Goal: Complete application form: Complete application form

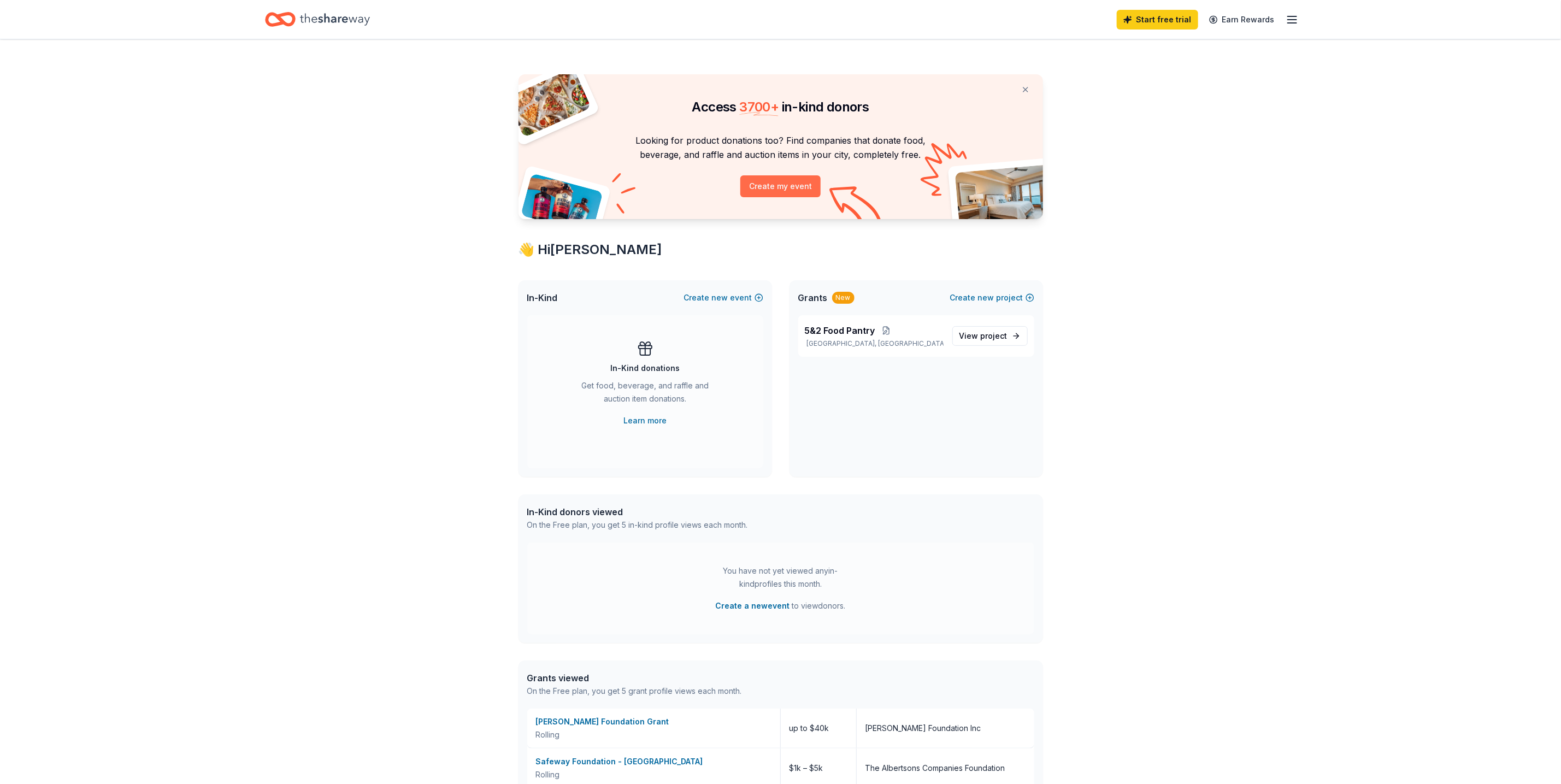
click at [790, 189] on button "Create my event" at bounding box center [780, 186] width 81 height 21
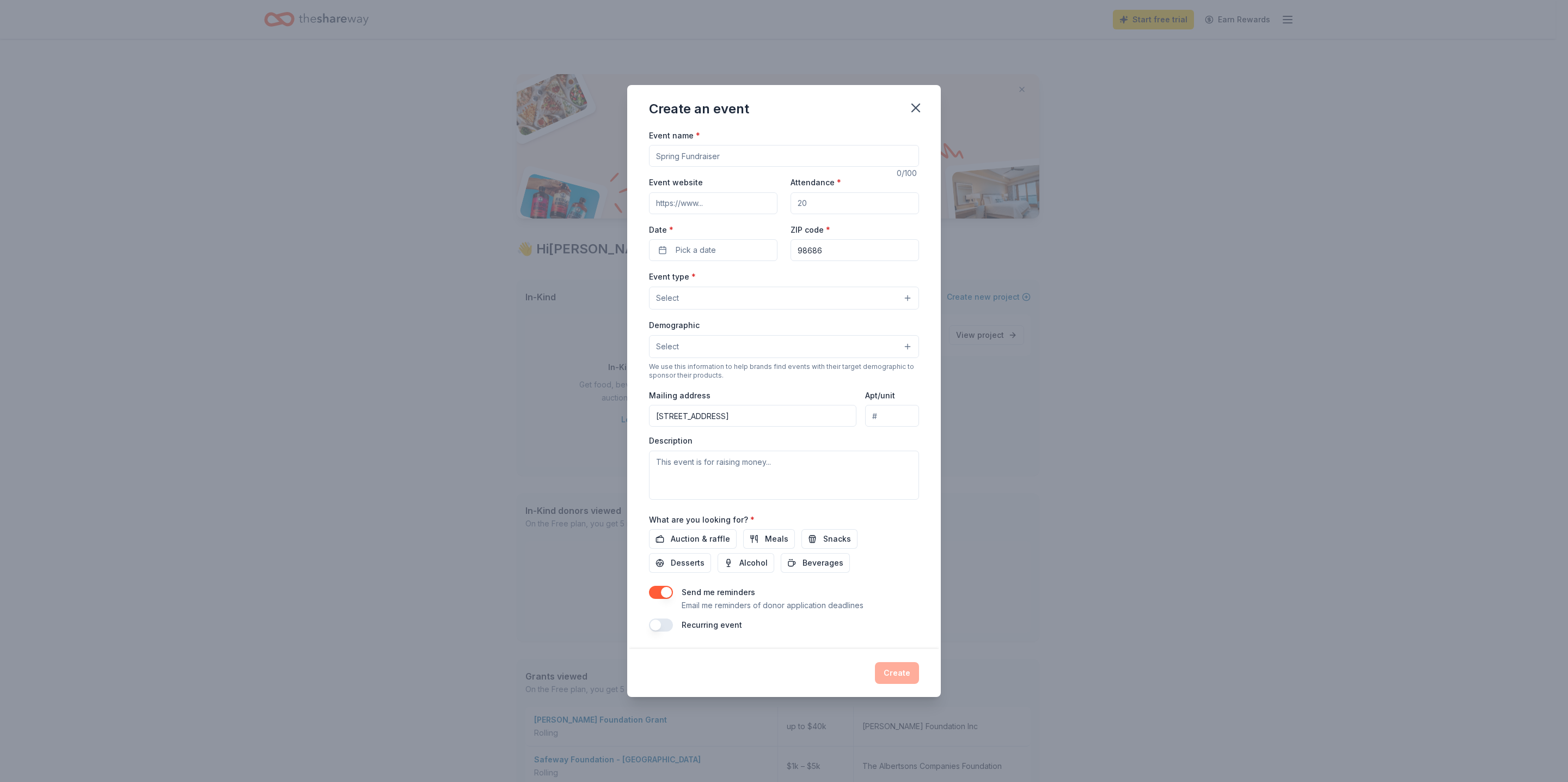
click at [747, 155] on input "Event name *" at bounding box center [784, 155] width 270 height 21
type input "Hunger relief silent auction"
click at [833, 202] on input "Attendance *" at bounding box center [854, 203] width 128 height 21
drag, startPoint x: 833, startPoint y: 202, endPoint x: 806, endPoint y: 203, distance: 27.0
click at [806, 203] on input "Attendance *" at bounding box center [854, 203] width 128 height 21
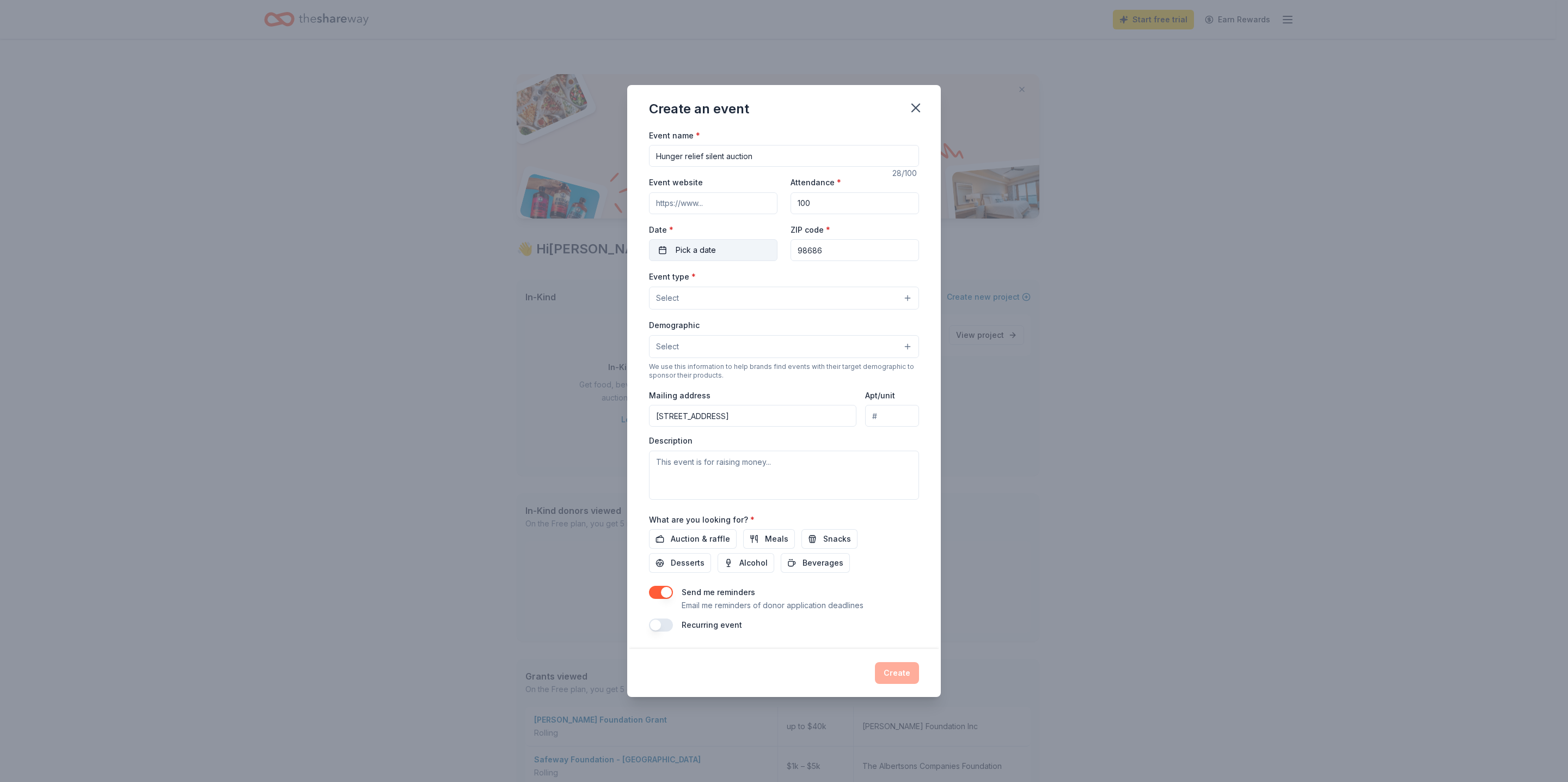
type input "100"
click at [663, 250] on button "Pick a date" at bounding box center [713, 249] width 128 height 21
click at [776, 281] on button "Go to next month" at bounding box center [772, 279] width 16 height 16
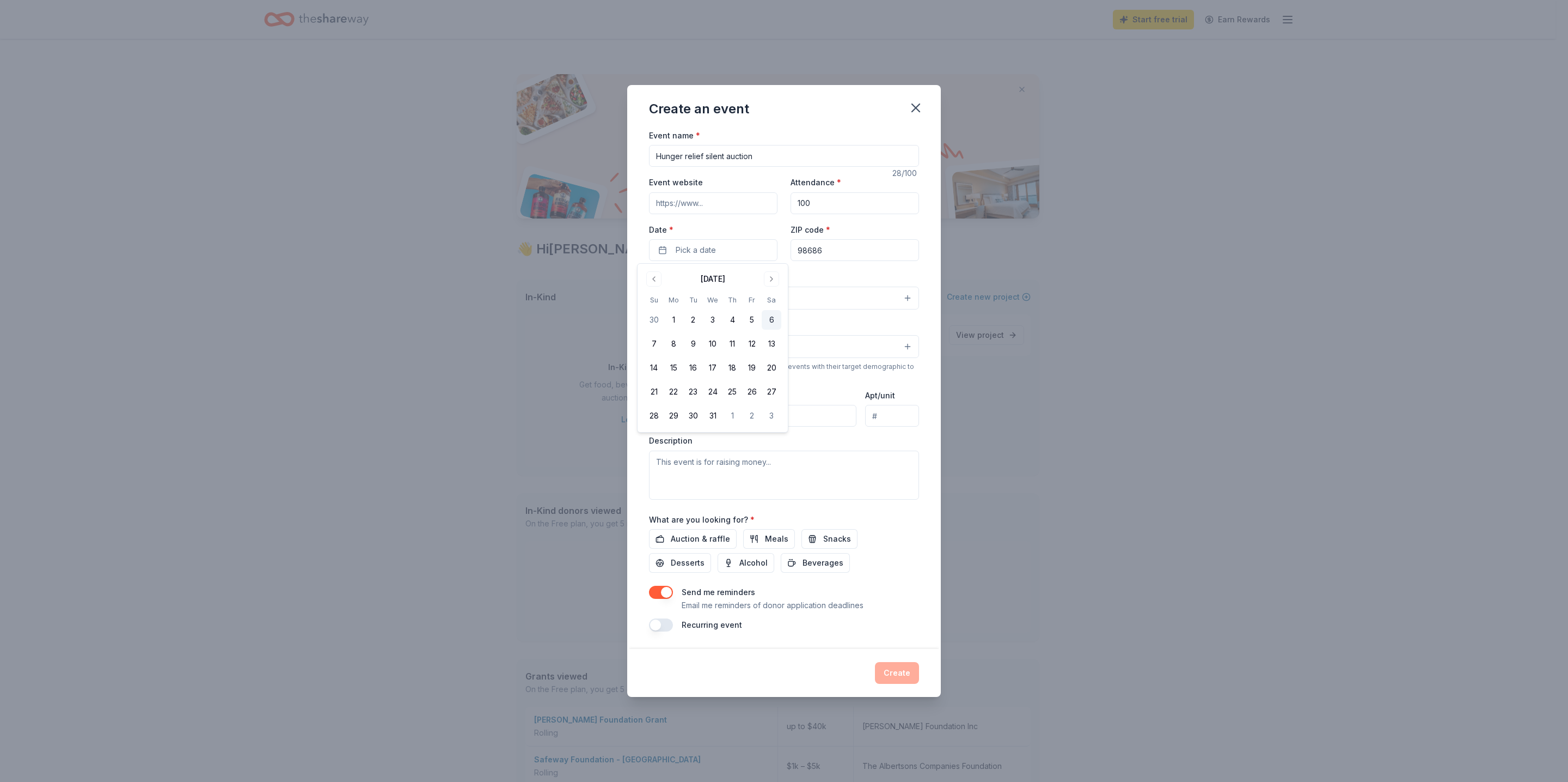
click at [768, 321] on button "6" at bounding box center [771, 319] width 19 height 19
click at [827, 245] on input "98686" at bounding box center [854, 249] width 128 height 21
drag, startPoint x: 827, startPoint y: 245, endPoint x: 734, endPoint y: 260, distance: 94.2
click at [734, 260] on div "Event website Attendance * 100 Date * 12/06/2025 ZIP code * 98686" at bounding box center [784, 218] width 270 height 85
type input "98661"
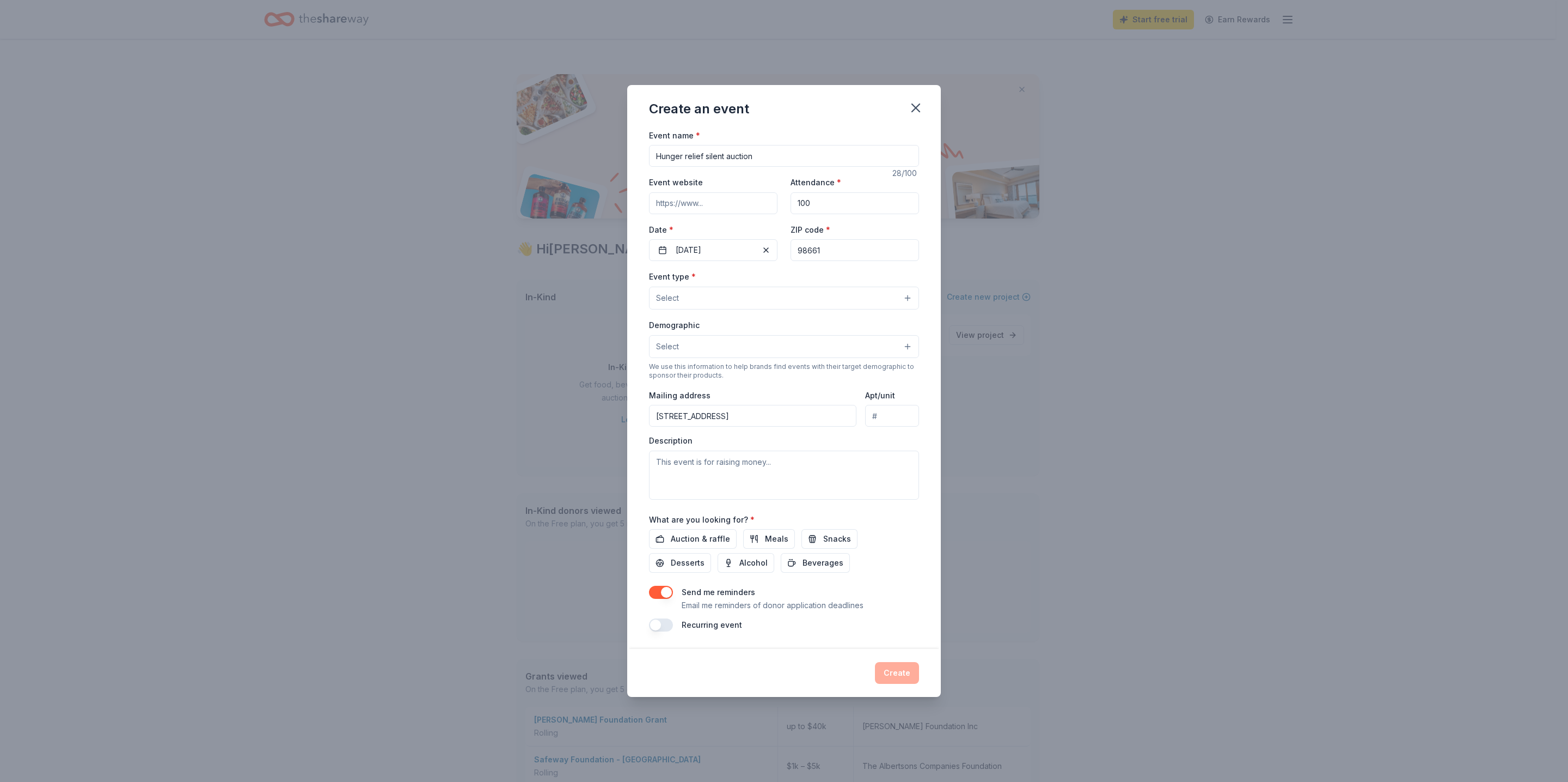
click at [705, 294] on button "Select" at bounding box center [784, 298] width 270 height 23
click at [690, 325] on span "Fundraiser" at bounding box center [784, 325] width 251 height 15
click at [838, 275] on div "Event type * Fundraiser Business & professional Food & drink Health & wellness …" at bounding box center [784, 289] width 270 height 41
click at [685, 352] on button "Select" at bounding box center [784, 347] width 270 height 23
click at [683, 380] on span "All genders" at bounding box center [784, 375] width 251 height 15
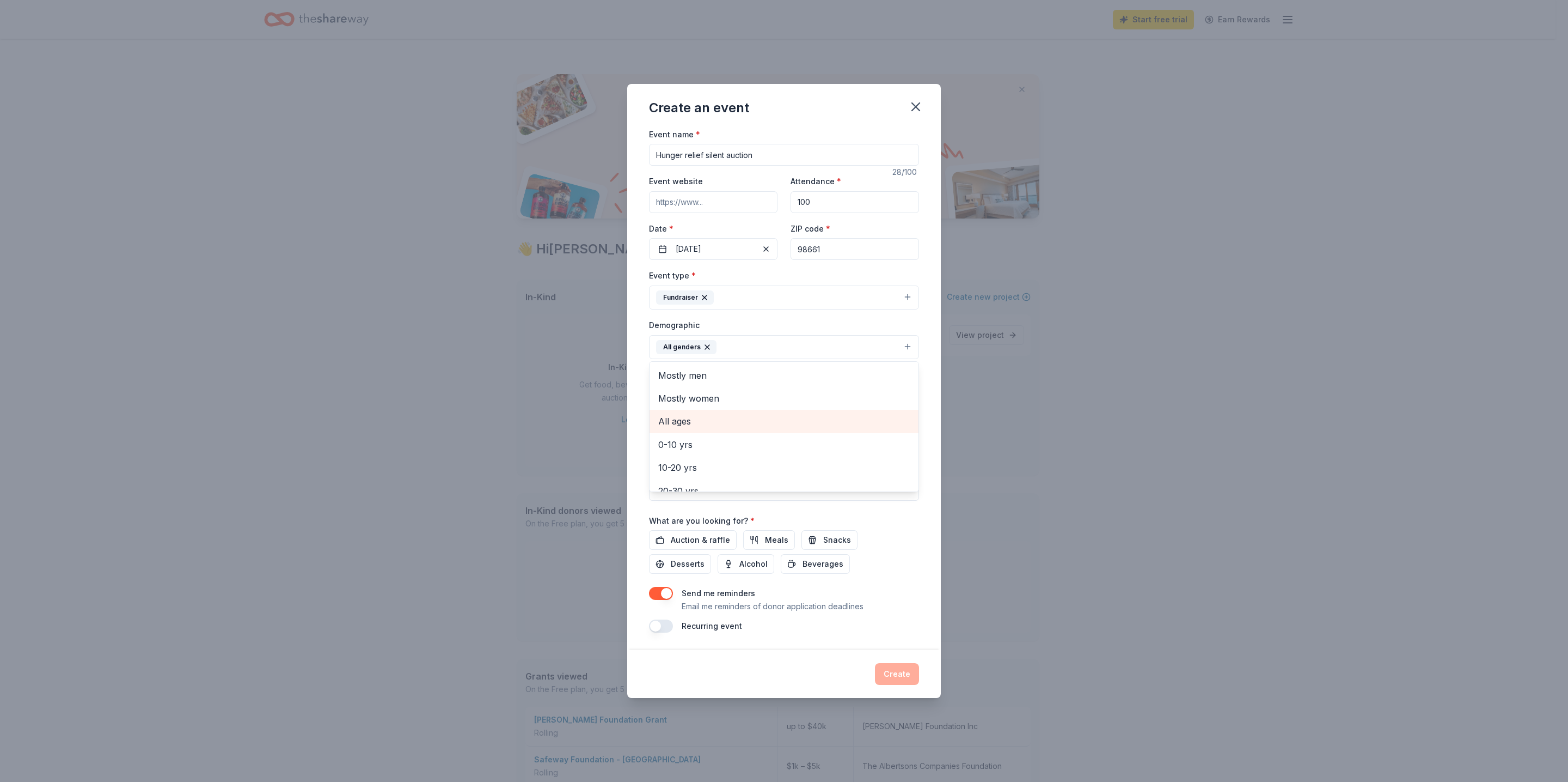
click at [683, 420] on span "All ages" at bounding box center [784, 421] width 251 height 15
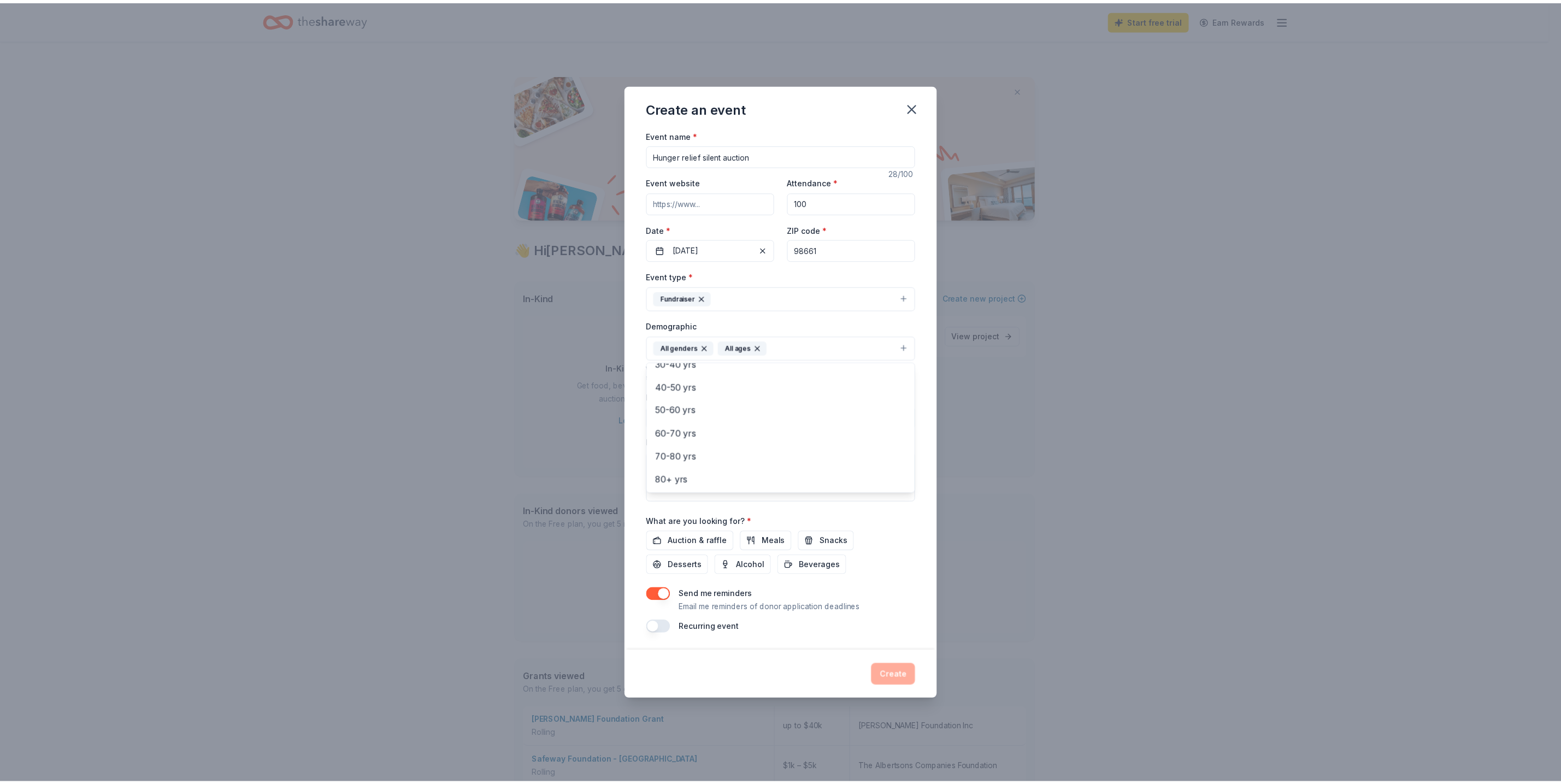
scroll to position [129, 0]
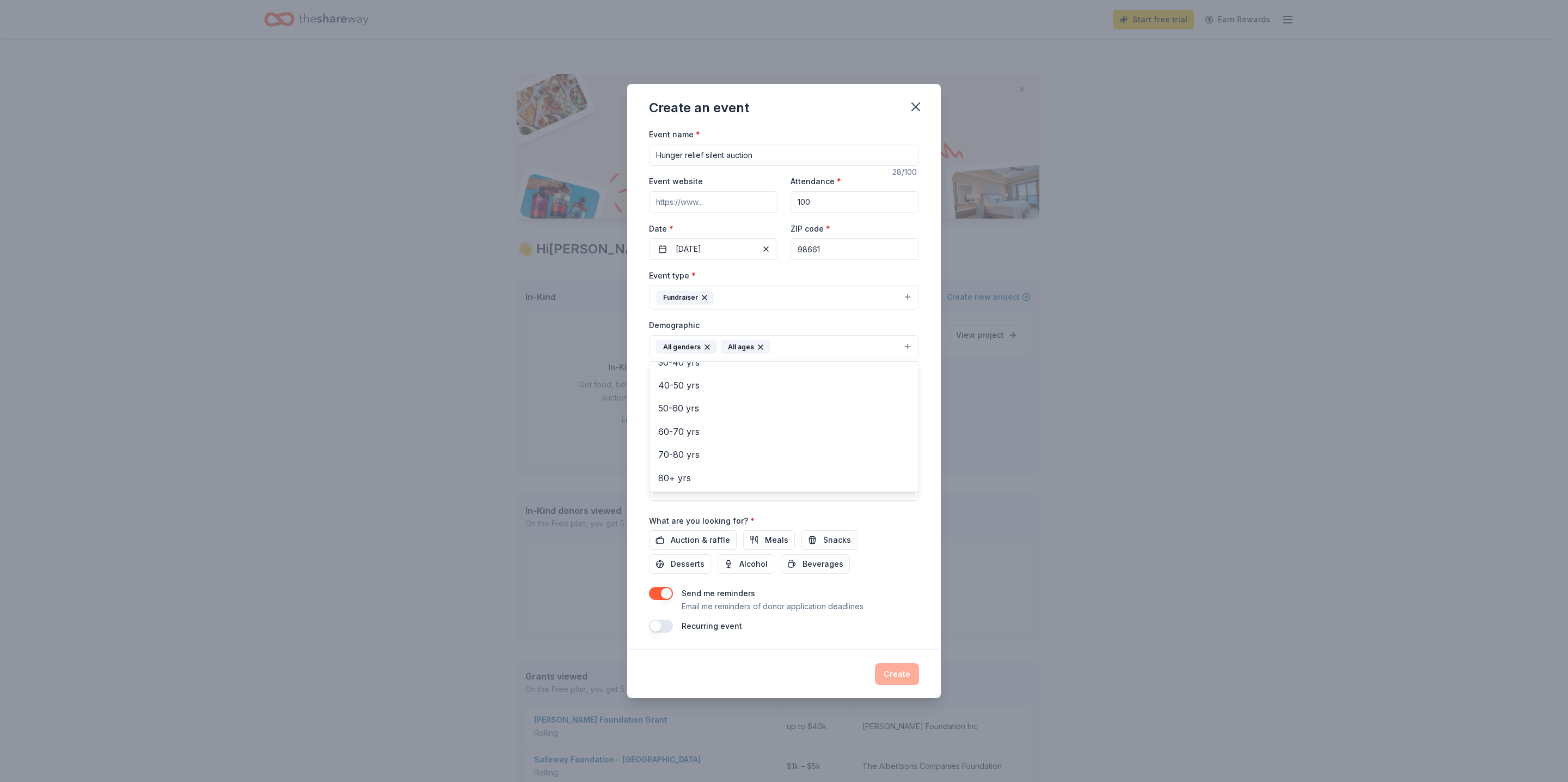
click at [1028, 410] on div "Create an event Event name * Hunger relief silent auction 28 /100 Event website…" at bounding box center [784, 391] width 1568 height 782
click at [678, 472] on textarea at bounding box center [784, 475] width 270 height 49
paste textarea "provided critical hunger relief and essential household items to individuals an…"
type textarea "To provided critical hunger relief and essential household items to individuals…"
click at [718, 540] on span "Auction & raffle" at bounding box center [700, 539] width 59 height 13
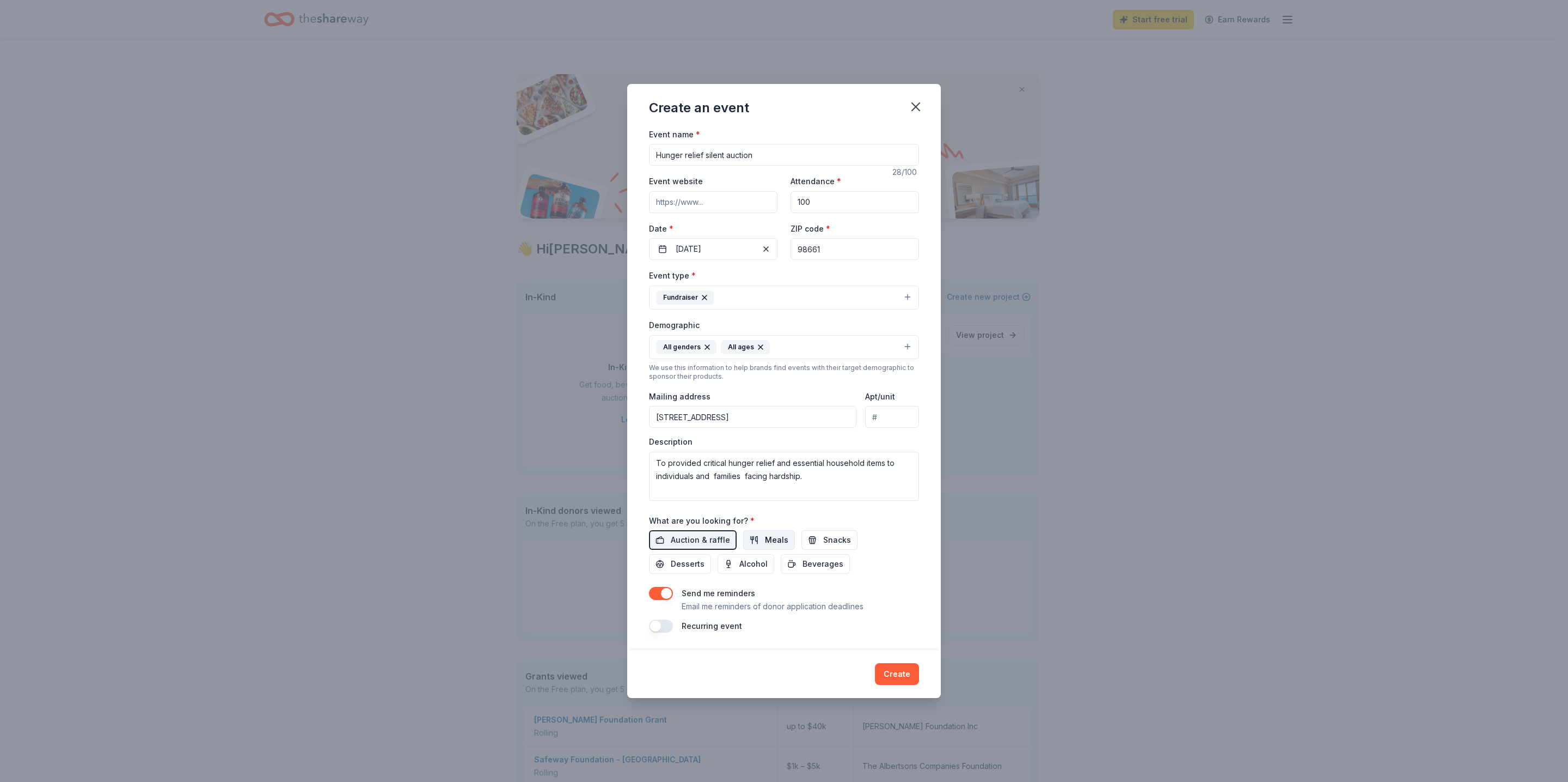
click at [770, 540] on span "Meals" at bounding box center [777, 539] width 23 height 13
click at [823, 539] on span "Snacks" at bounding box center [837, 539] width 28 height 13
click at [704, 557] on span "Desserts" at bounding box center [688, 563] width 34 height 13
click at [802, 564] on span "Beverages" at bounding box center [822, 563] width 41 height 13
click at [652, 588] on button "button" at bounding box center [660, 593] width 24 height 13
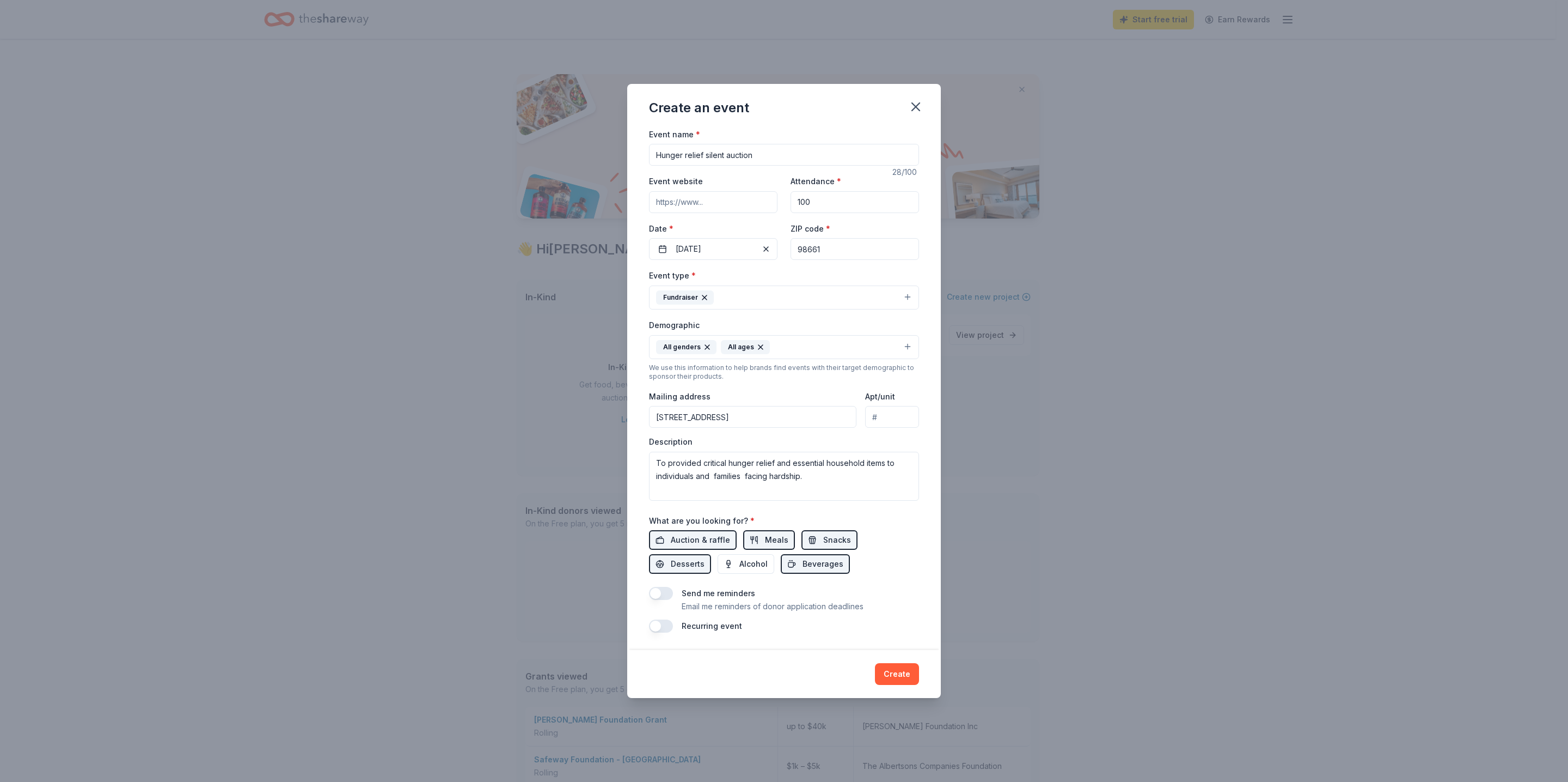
click at [663, 588] on button "button" at bounding box center [660, 593] width 24 height 13
click at [667, 626] on button "button" at bounding box center [660, 625] width 24 height 13
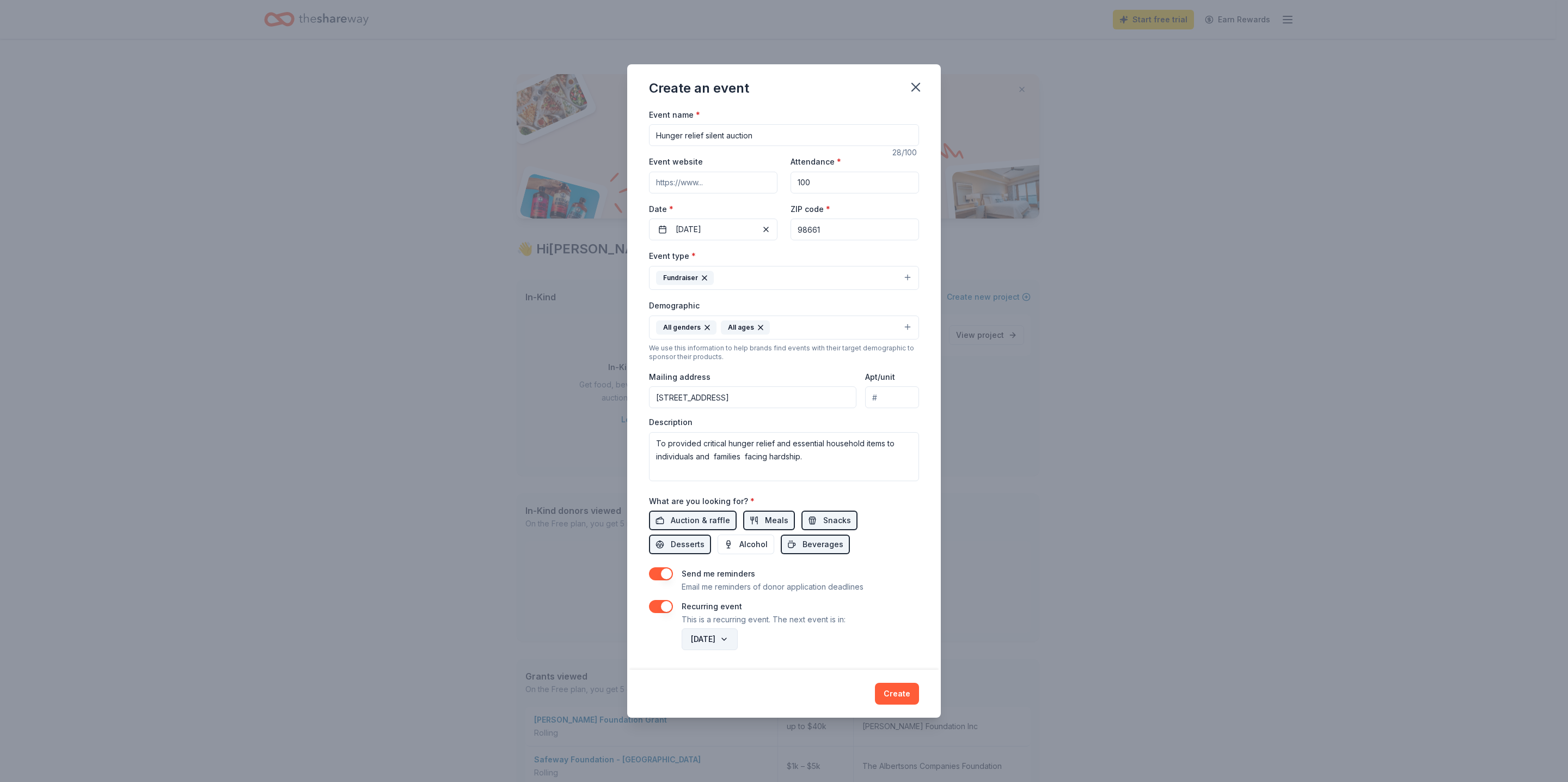
click at [738, 637] on button "December 2026" at bounding box center [710, 638] width 56 height 21
click at [735, 559] on button "April" at bounding box center [719, 557] width 54 height 19
click at [895, 697] on button "Create" at bounding box center [896, 693] width 44 height 21
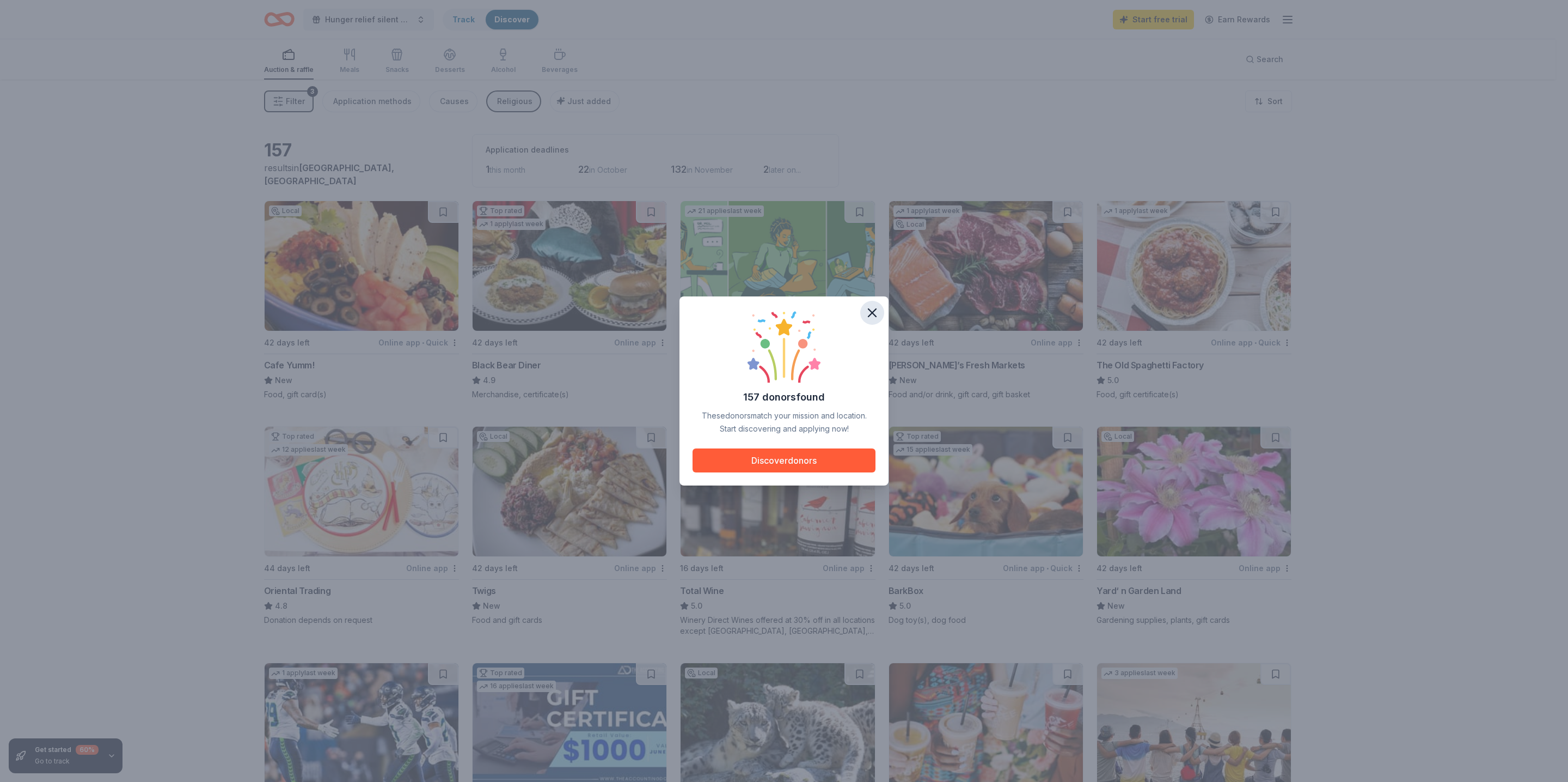
click at [879, 317] on icon "button" at bounding box center [872, 312] width 16 height 16
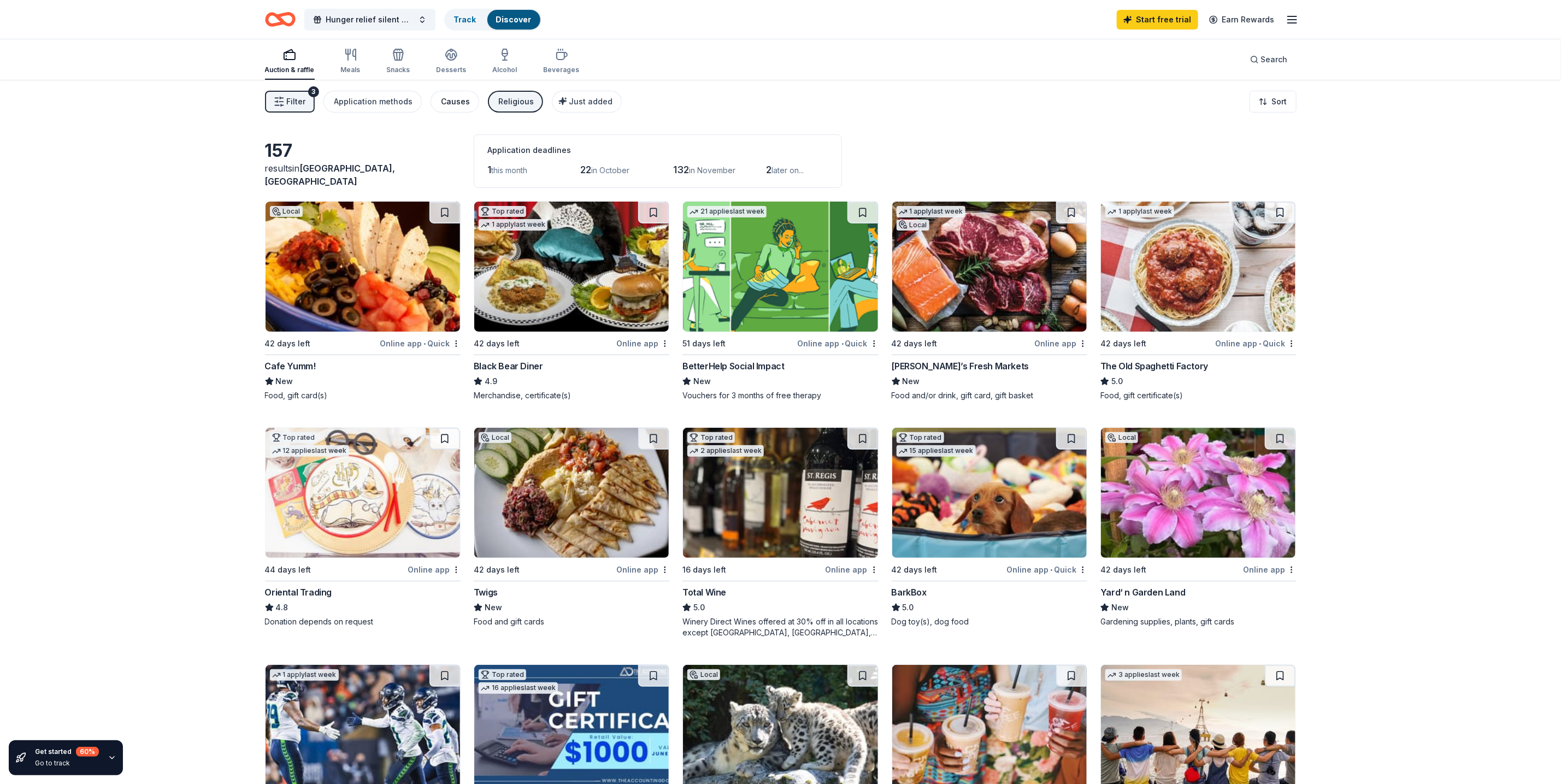
click at [442, 106] on div "Causes" at bounding box center [456, 101] width 29 height 13
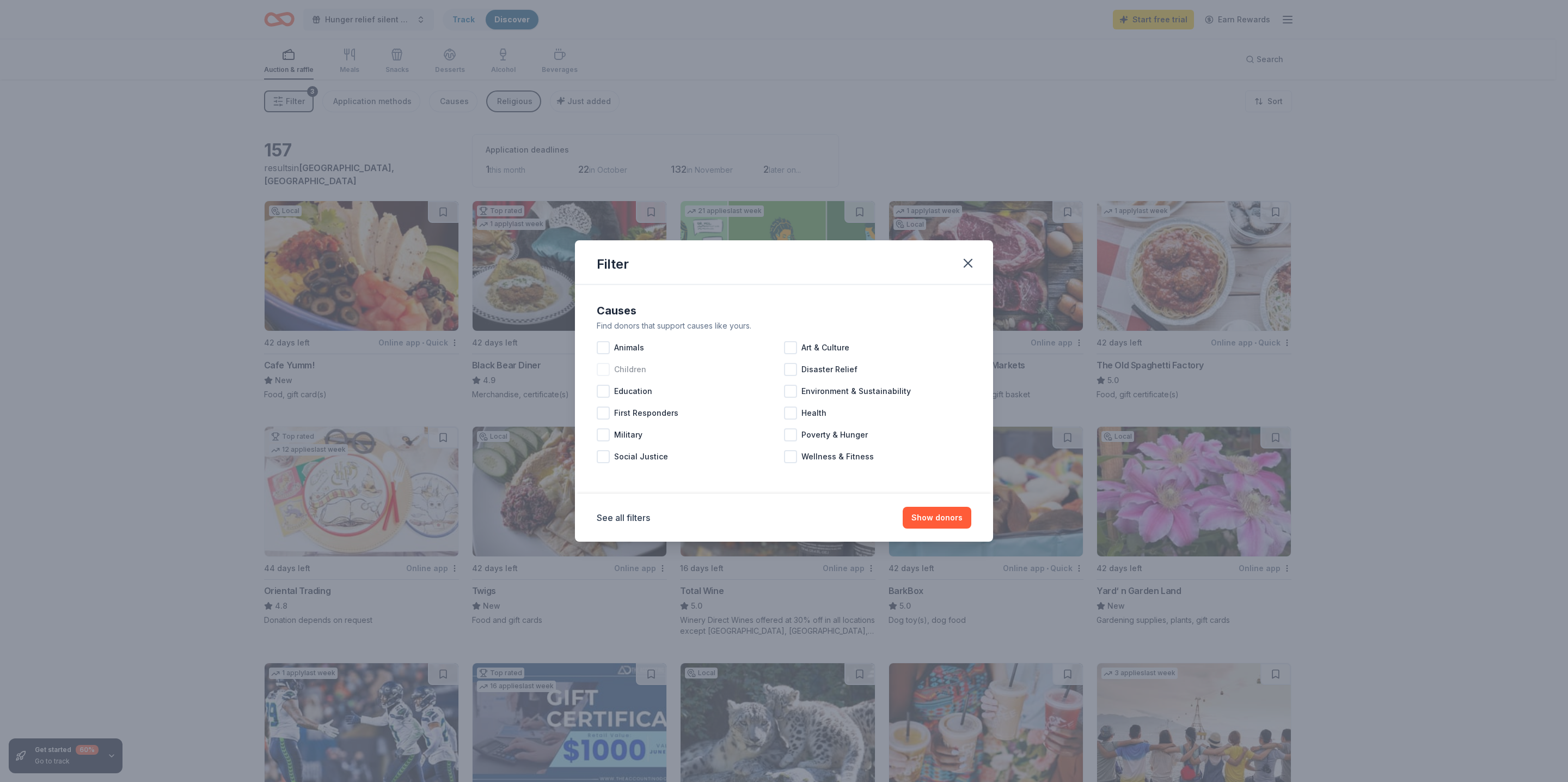
click at [601, 368] on div at bounding box center [602, 369] width 13 height 13
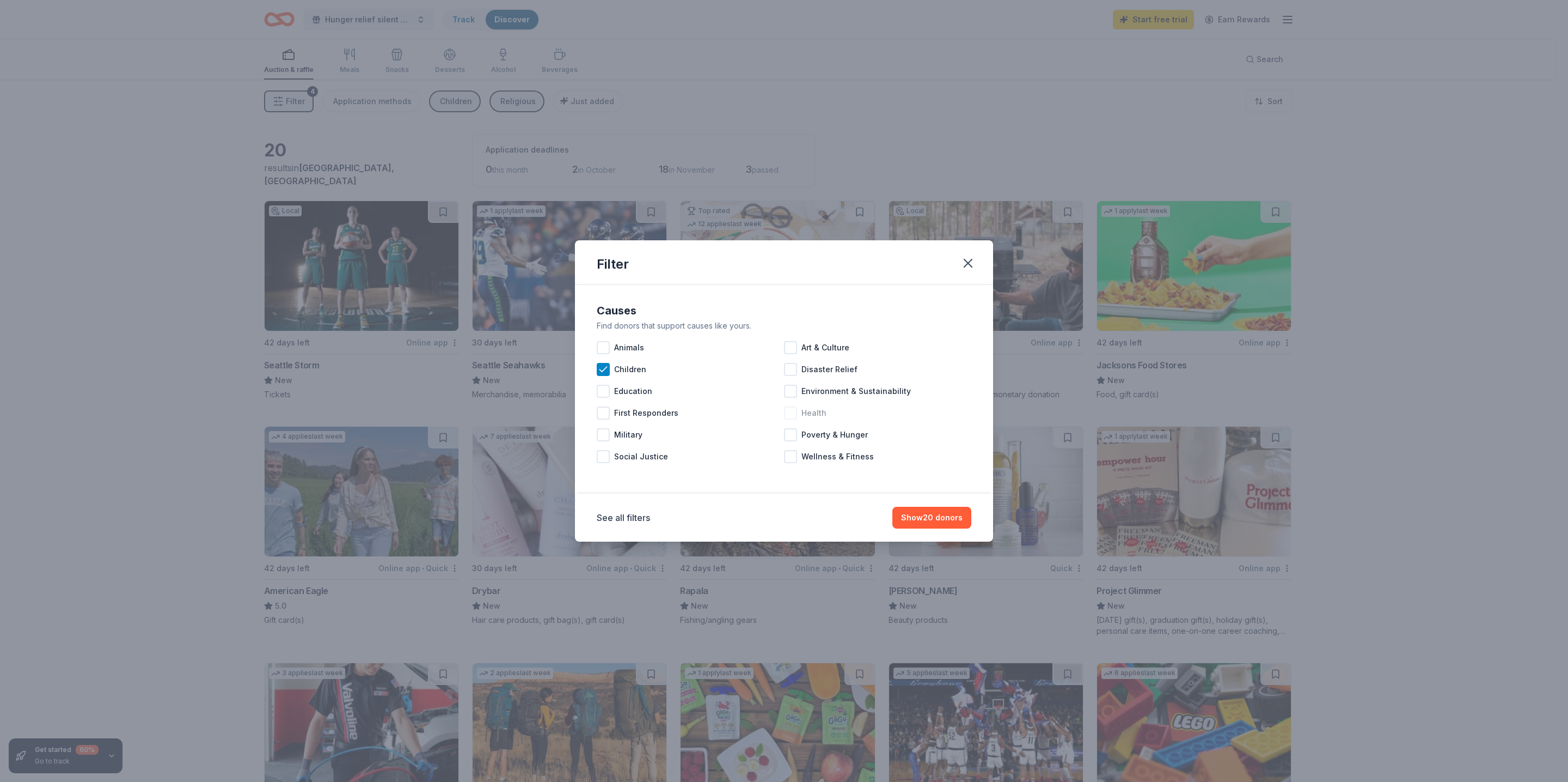
click at [797, 411] on div "Health" at bounding box center [877, 412] width 187 height 21
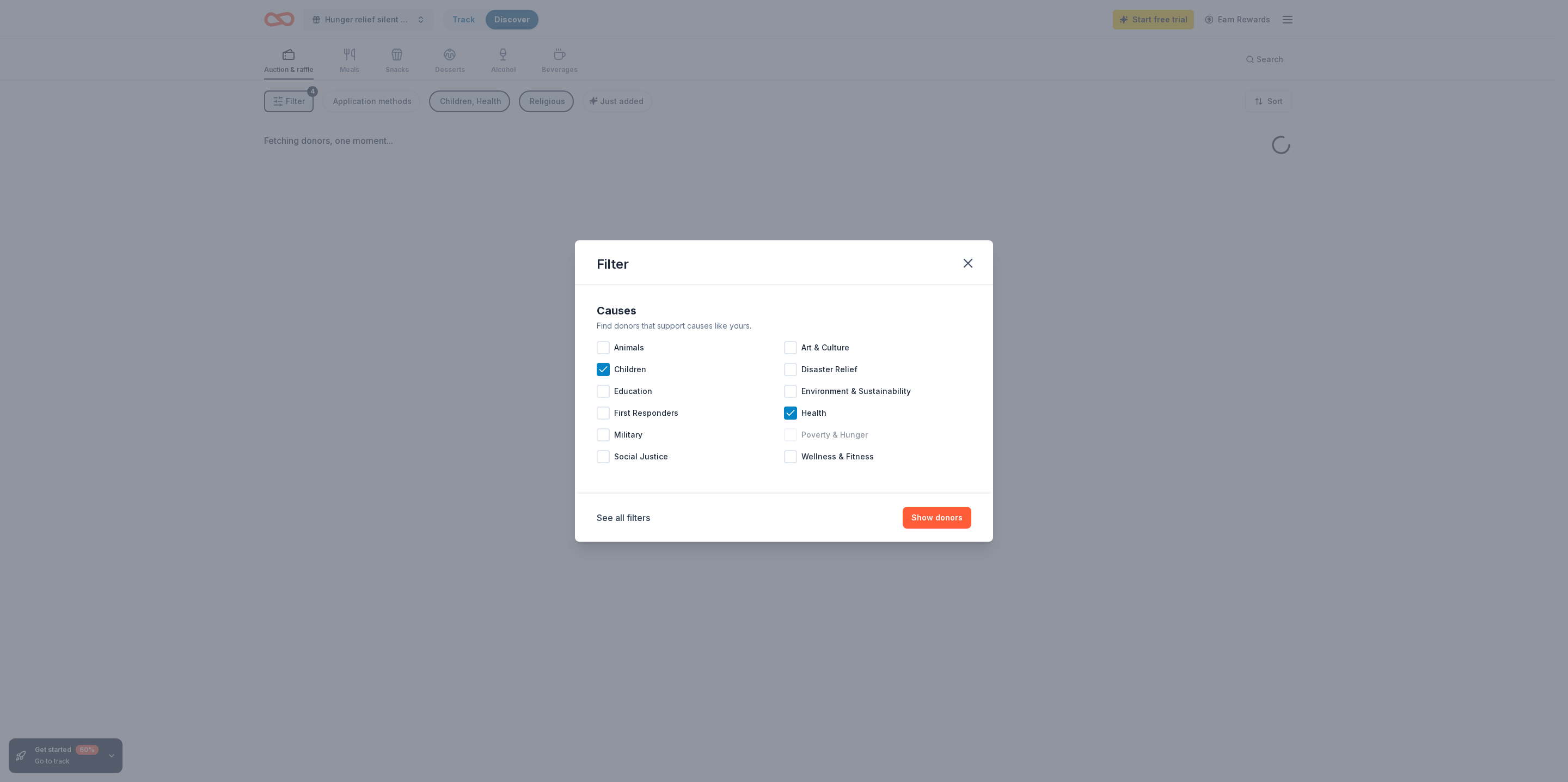
click at [794, 438] on div at bounding box center [789, 434] width 13 height 13
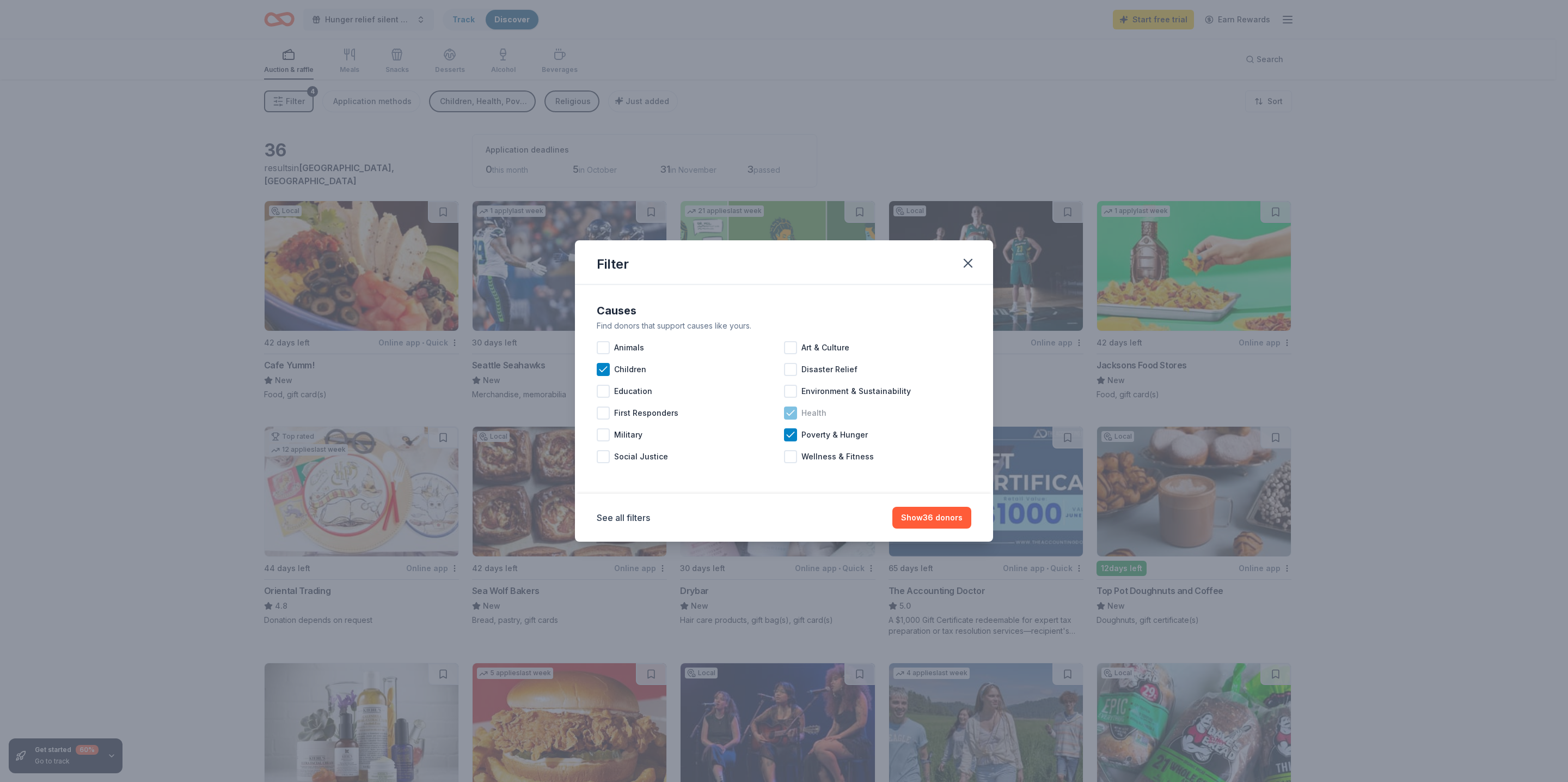
click at [792, 411] on icon at bounding box center [789, 412] width 7 height 5
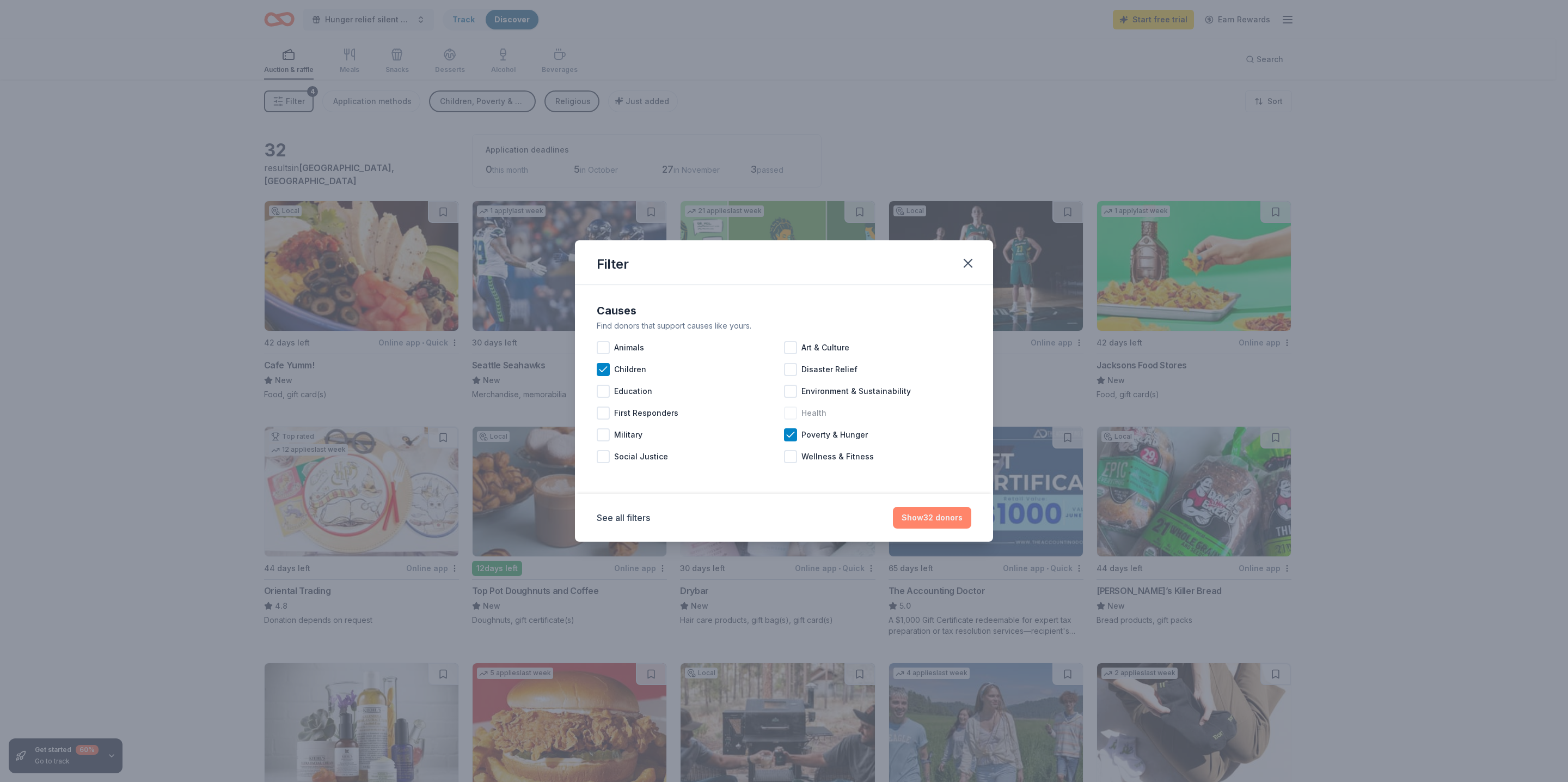
click at [925, 525] on button "Show 32 donors" at bounding box center [932, 517] width 79 height 21
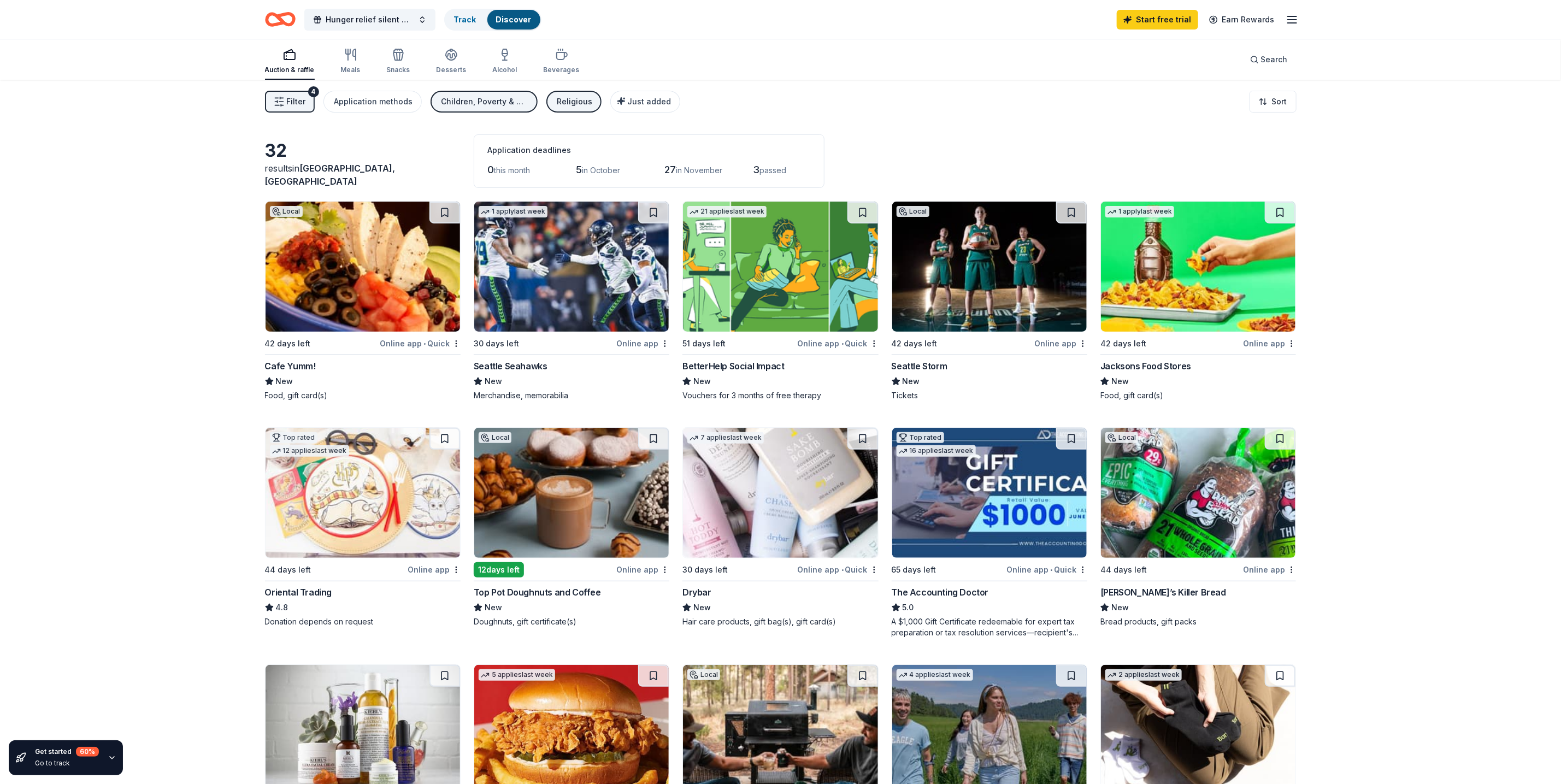
click at [638, 344] on div "Online app" at bounding box center [642, 343] width 53 height 14
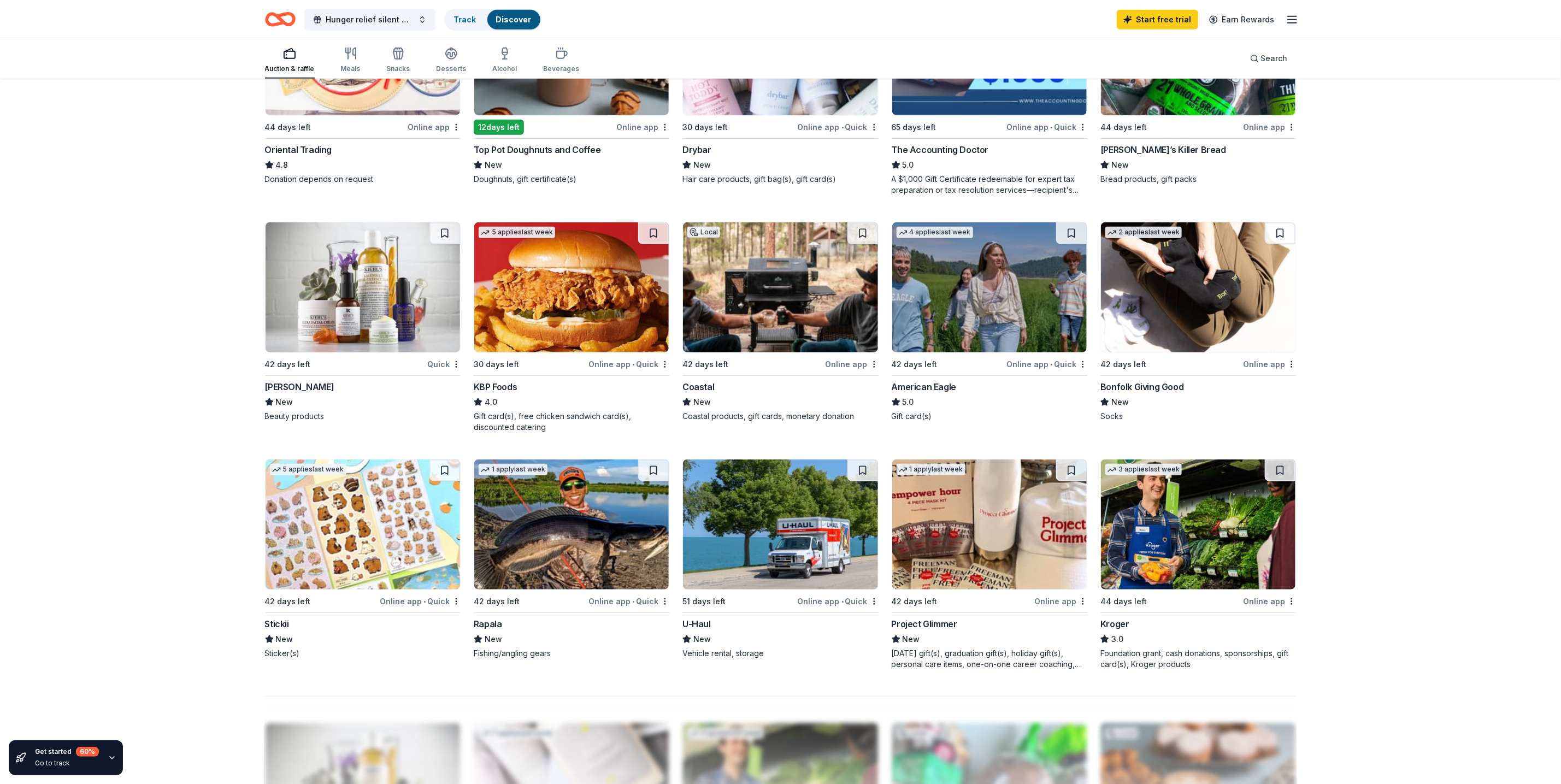
scroll to position [491, 0]
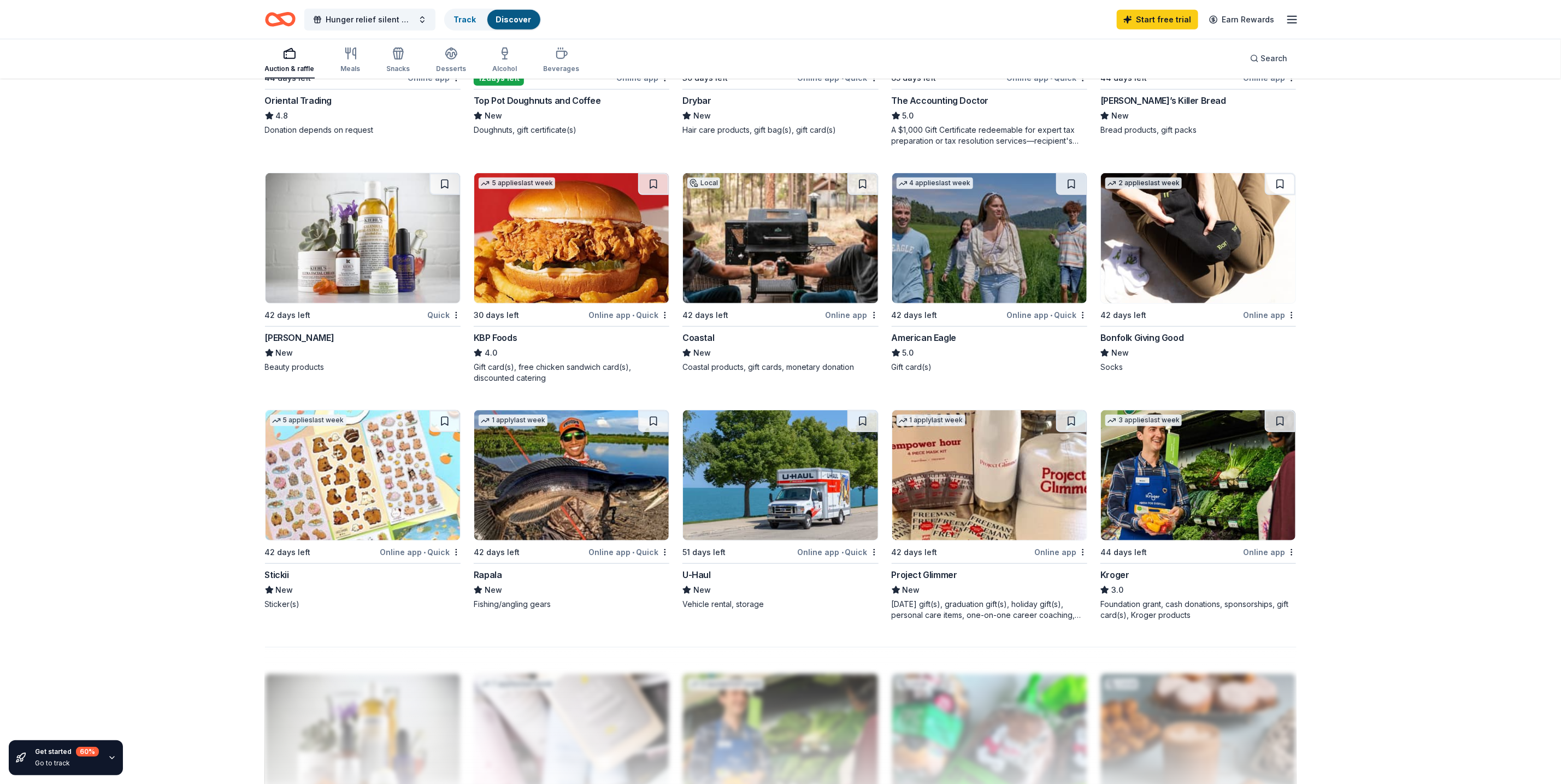
click at [1272, 551] on div "Online app" at bounding box center [1269, 552] width 53 height 14
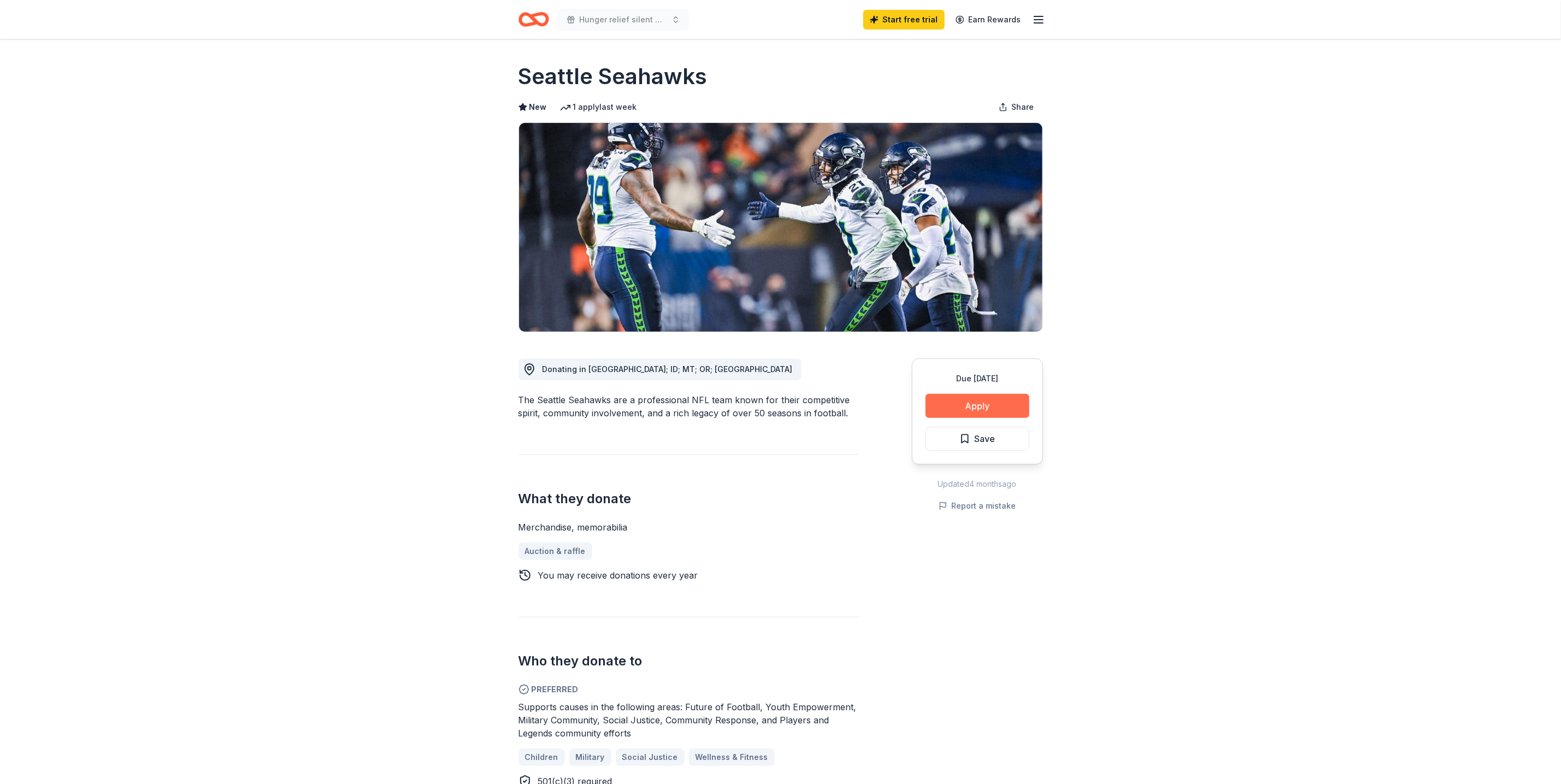
click at [1012, 409] on button "Apply" at bounding box center [977, 406] width 104 height 24
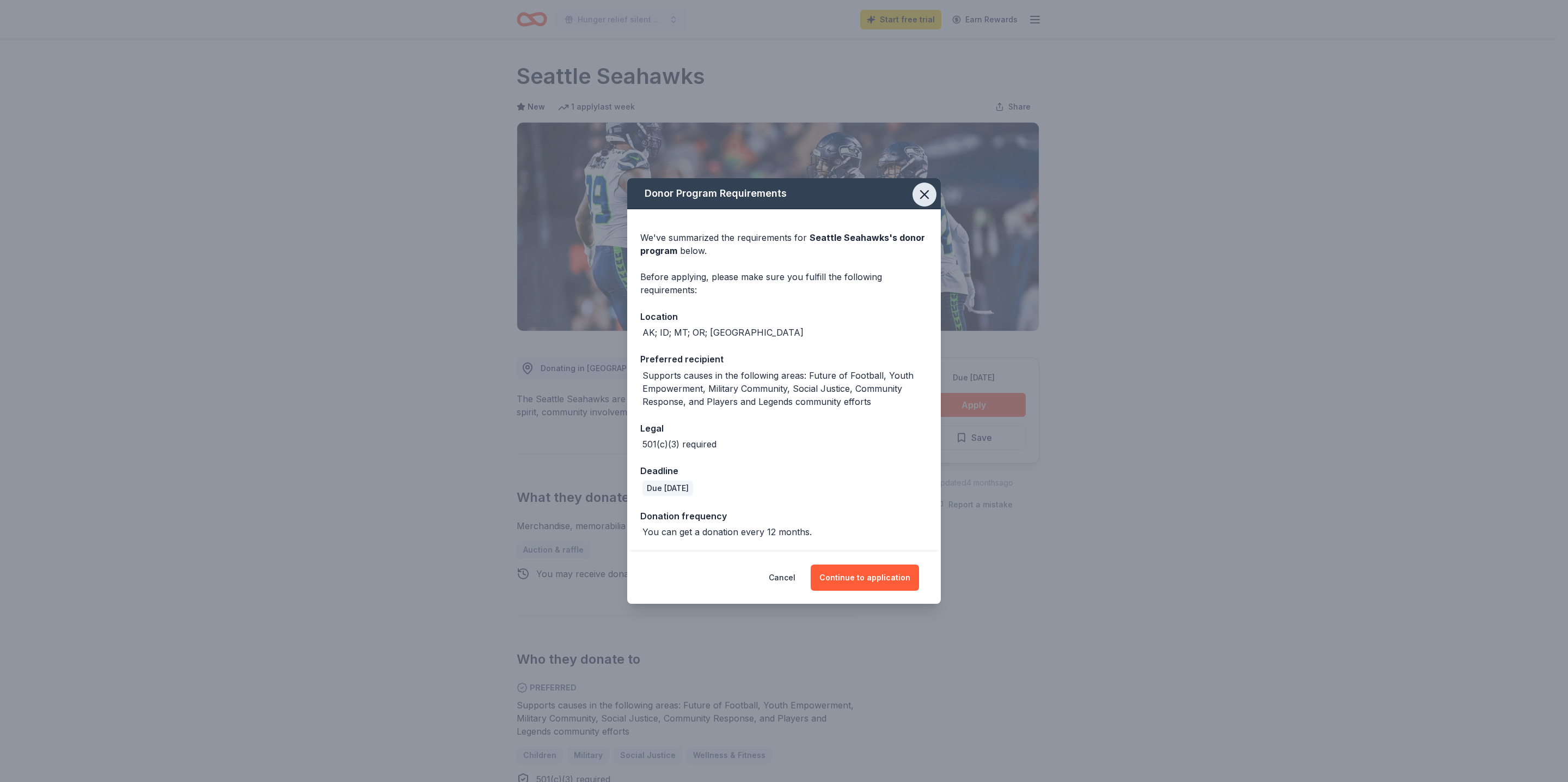
click at [928, 198] on icon "button" at bounding box center [924, 194] width 8 height 8
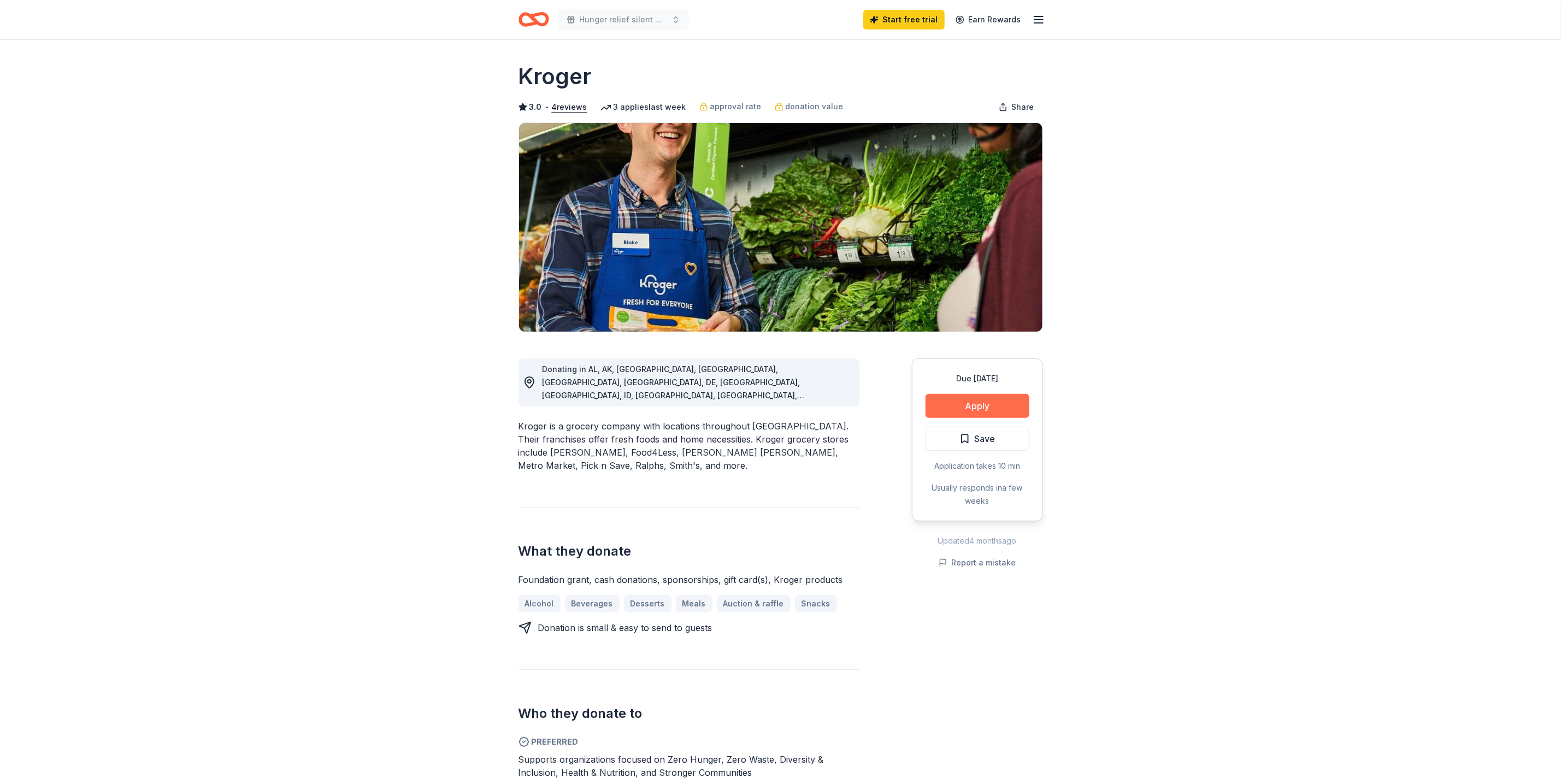
click at [969, 398] on button "Apply" at bounding box center [977, 406] width 104 height 24
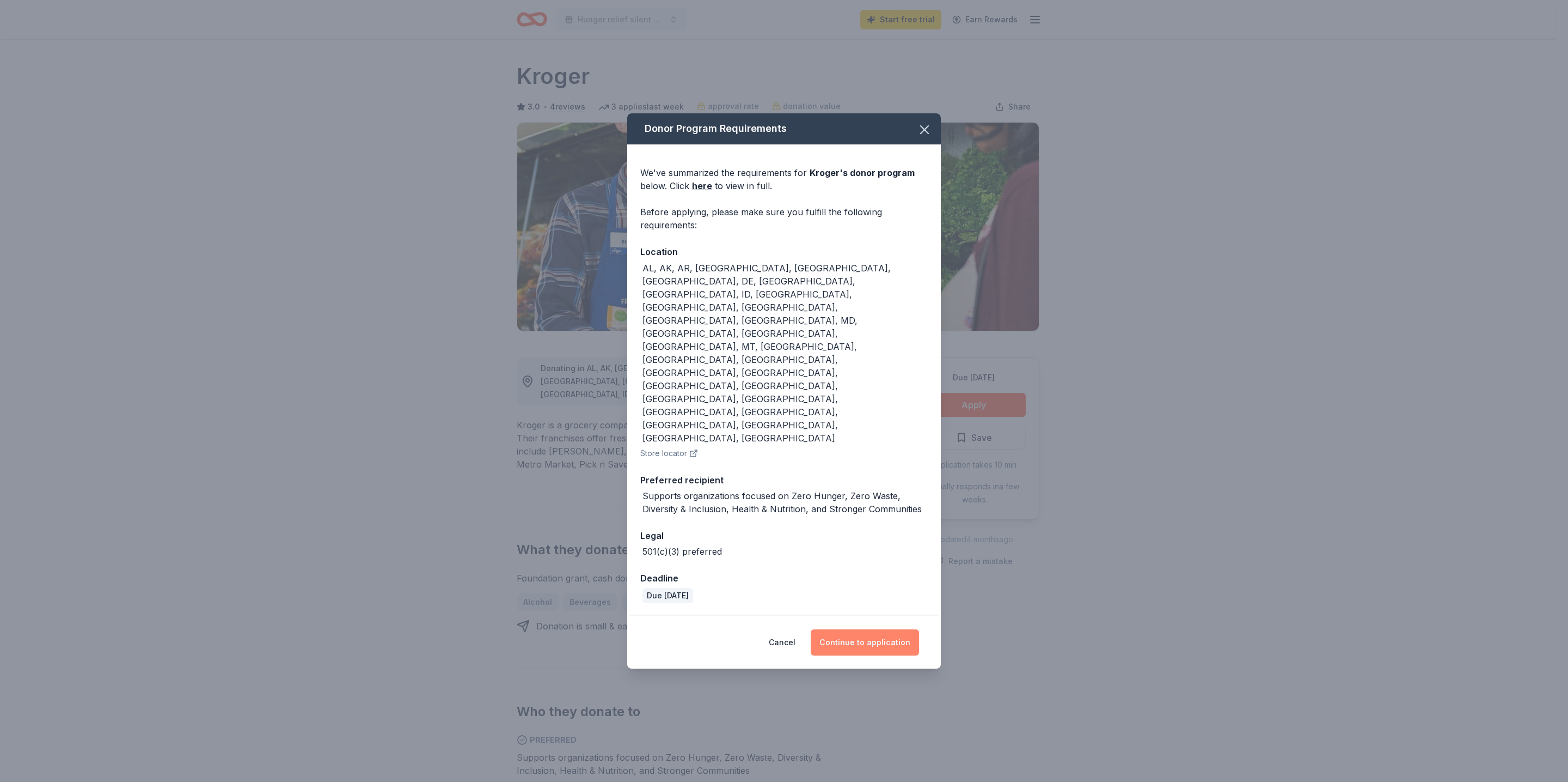
click at [879, 629] on button "Continue to application" at bounding box center [865, 641] width 109 height 26
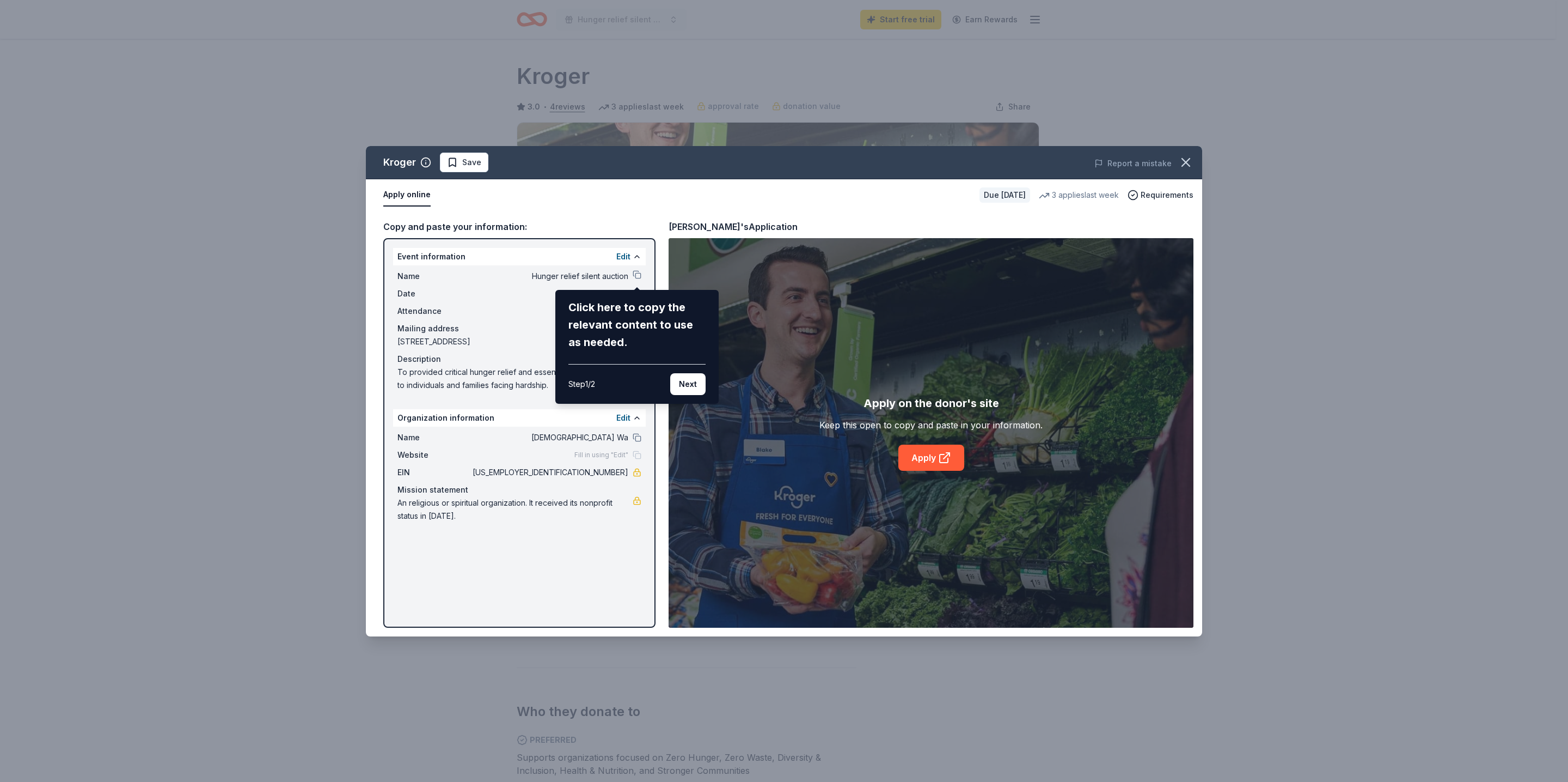
click at [632, 255] on div "Kroger Save Report a mistake Apply online Due [DATE] 3 applies last week Requir…" at bounding box center [784, 390] width 836 height 490
click at [685, 391] on button "Next" at bounding box center [688, 384] width 35 height 21
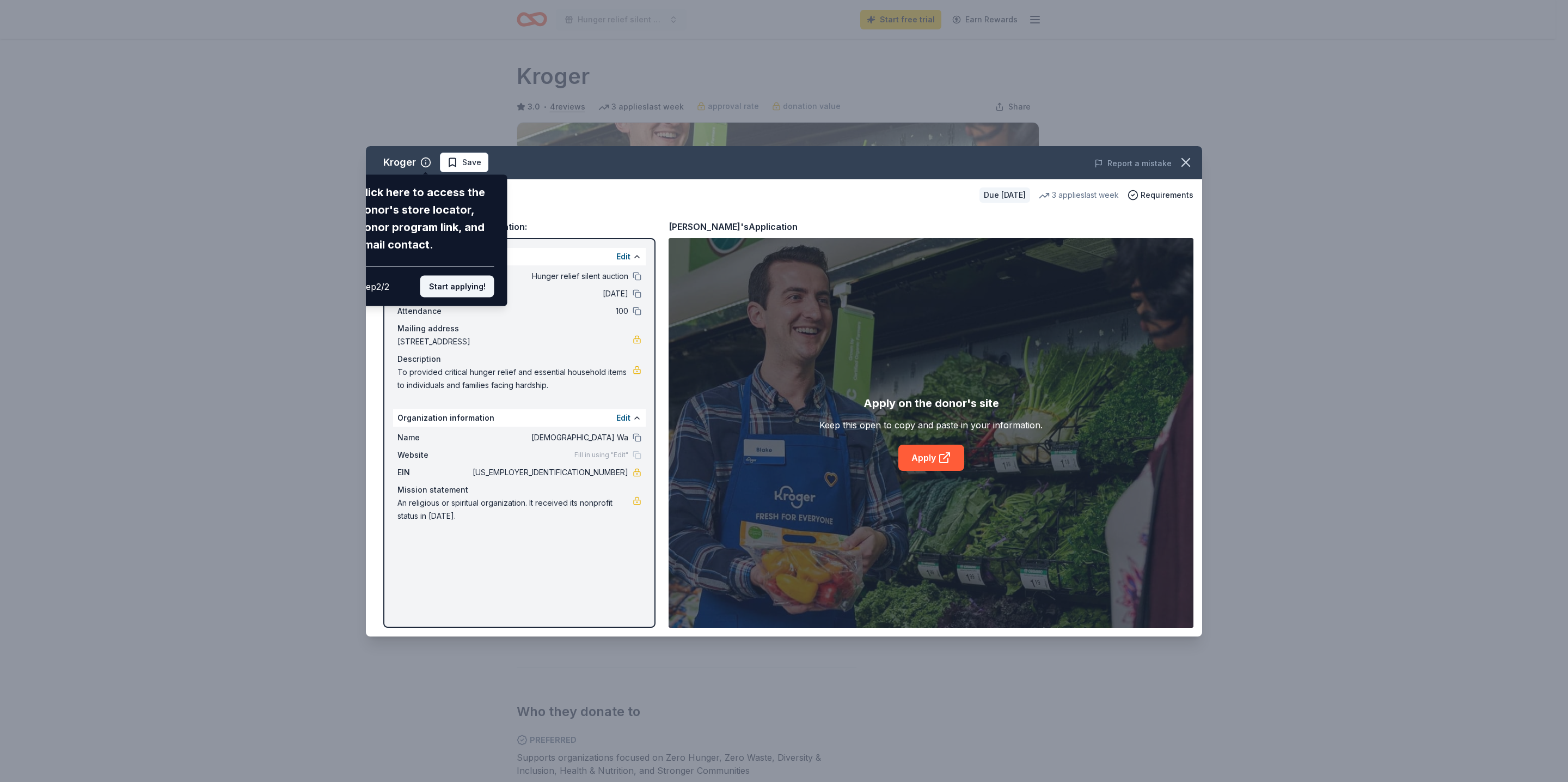
click at [473, 281] on button "Start applying!" at bounding box center [457, 285] width 74 height 21
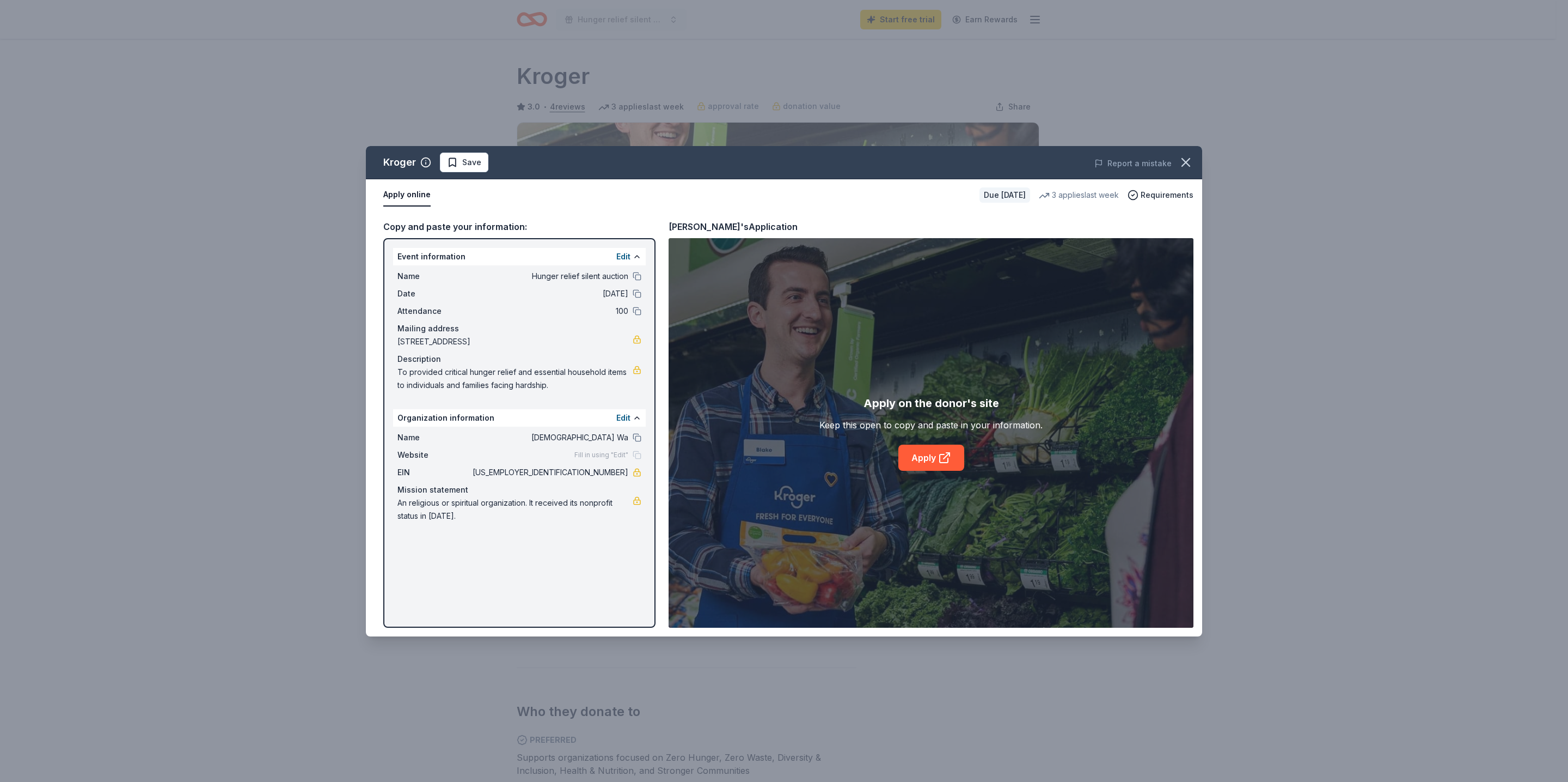
click at [632, 254] on div "Kroger Save Report a mistake Apply online Due [DATE] 3 applies last week Requir…" at bounding box center [784, 390] width 836 height 490
click at [631, 256] on div "Edit" at bounding box center [628, 256] width 25 height 13
click at [922, 465] on link "Apply" at bounding box center [931, 457] width 66 height 26
